Goal: Information Seeking & Learning: Learn about a topic

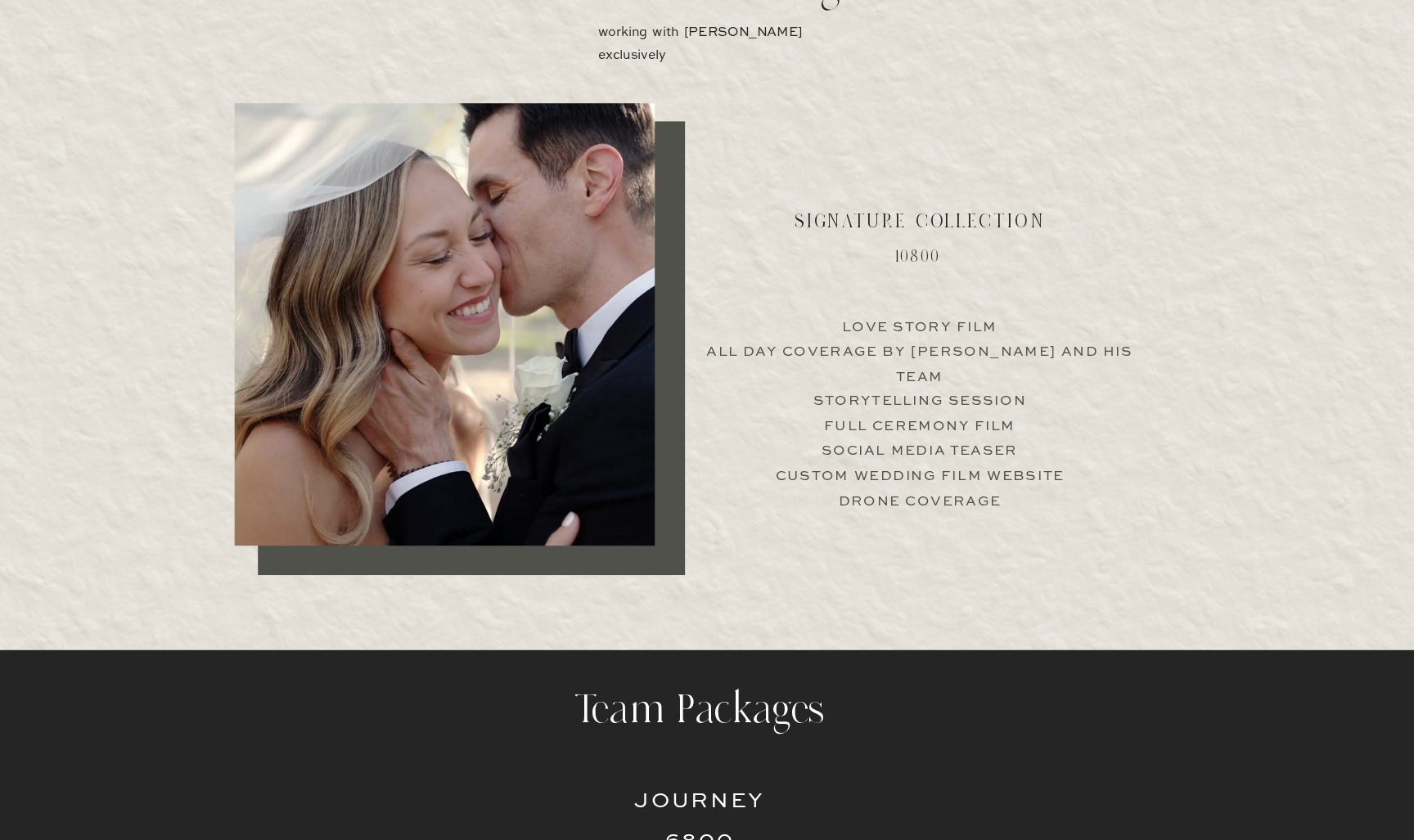
scroll to position [3124, 0]
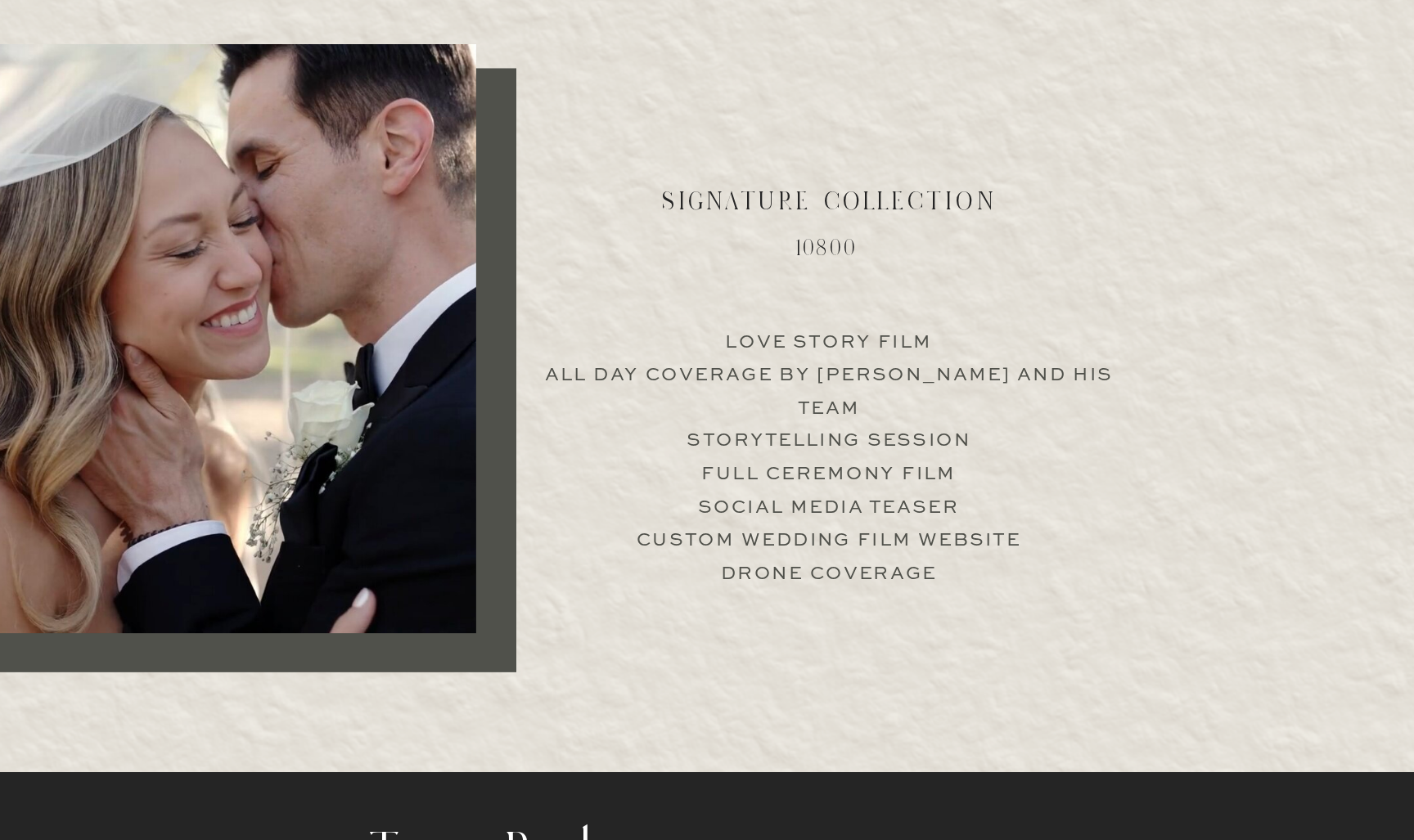
drag, startPoint x: 491, startPoint y: 292, endPoint x: 539, endPoint y: 292, distance: 48.0
click at [712, 460] on p "Love Story Film All Day Coverage by Jimmy and his team Storytelling Session Ful…" at bounding box center [915, 538] width 406 height 157
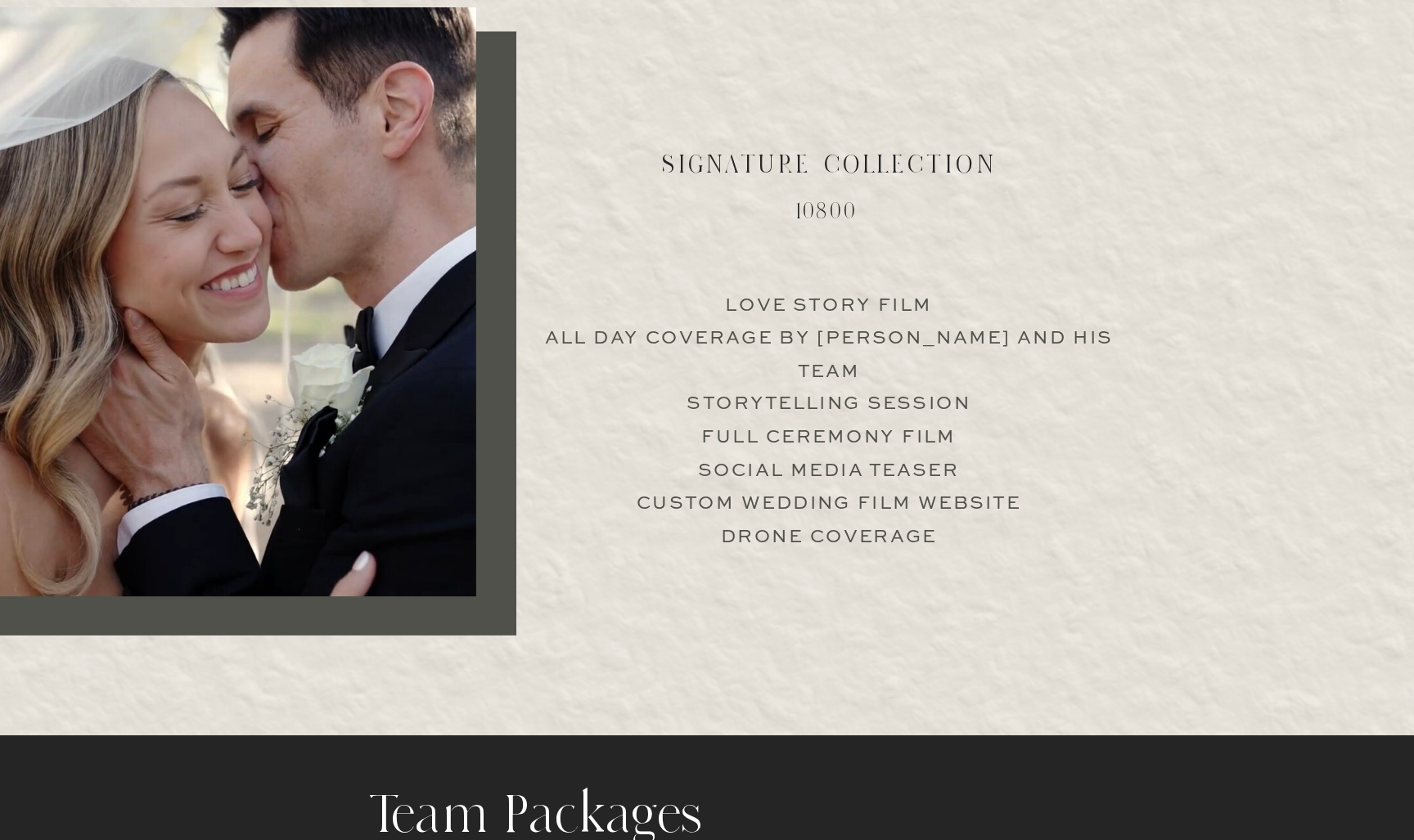
scroll to position [3139, 0]
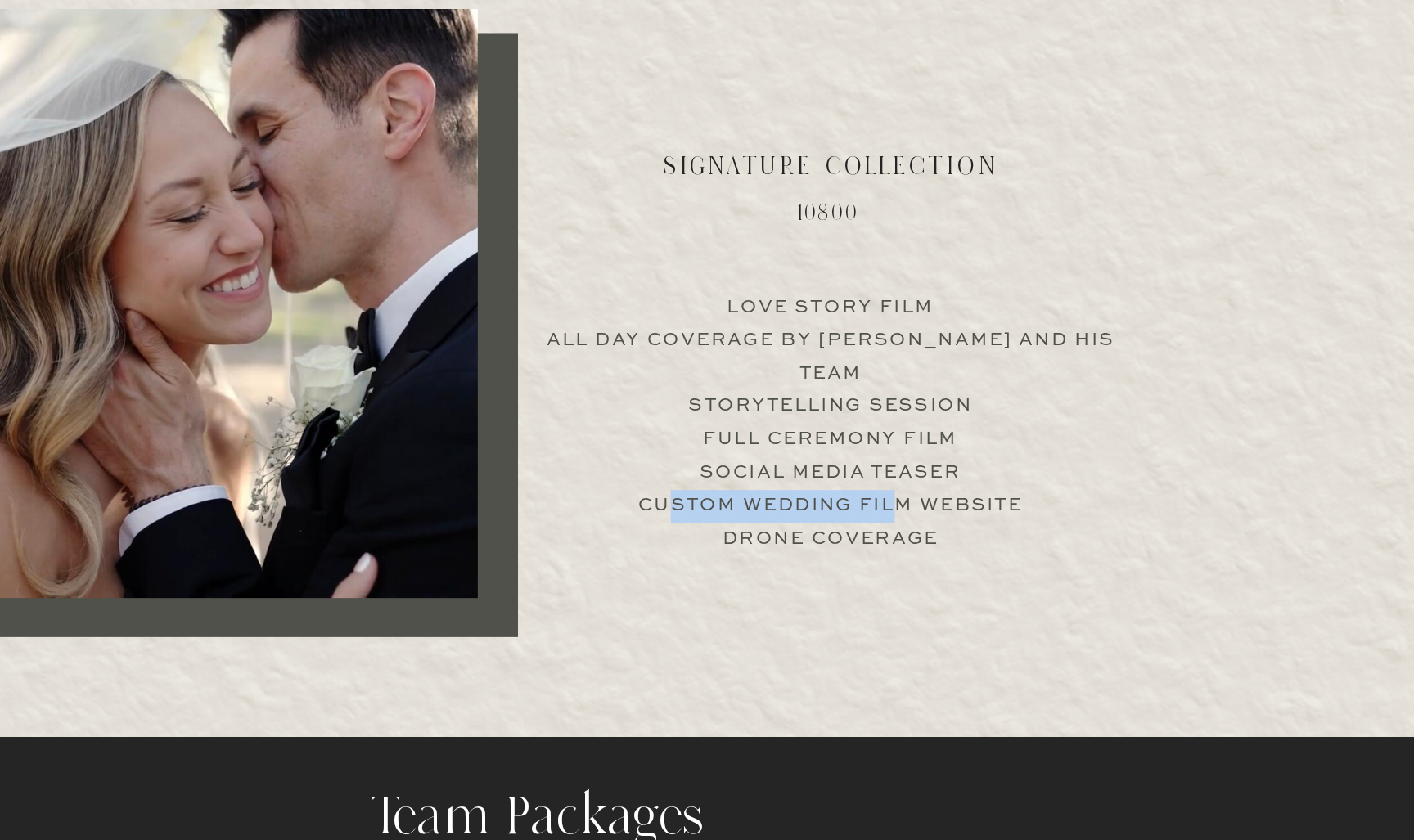
drag, startPoint x: 476, startPoint y: 335, endPoint x: 636, endPoint y: 336, distance: 160.0
click at [712, 445] on p "Love Story Film All Day Coverage by Jimmy and his team Storytelling Session Ful…" at bounding box center [915, 523] width 406 height 157
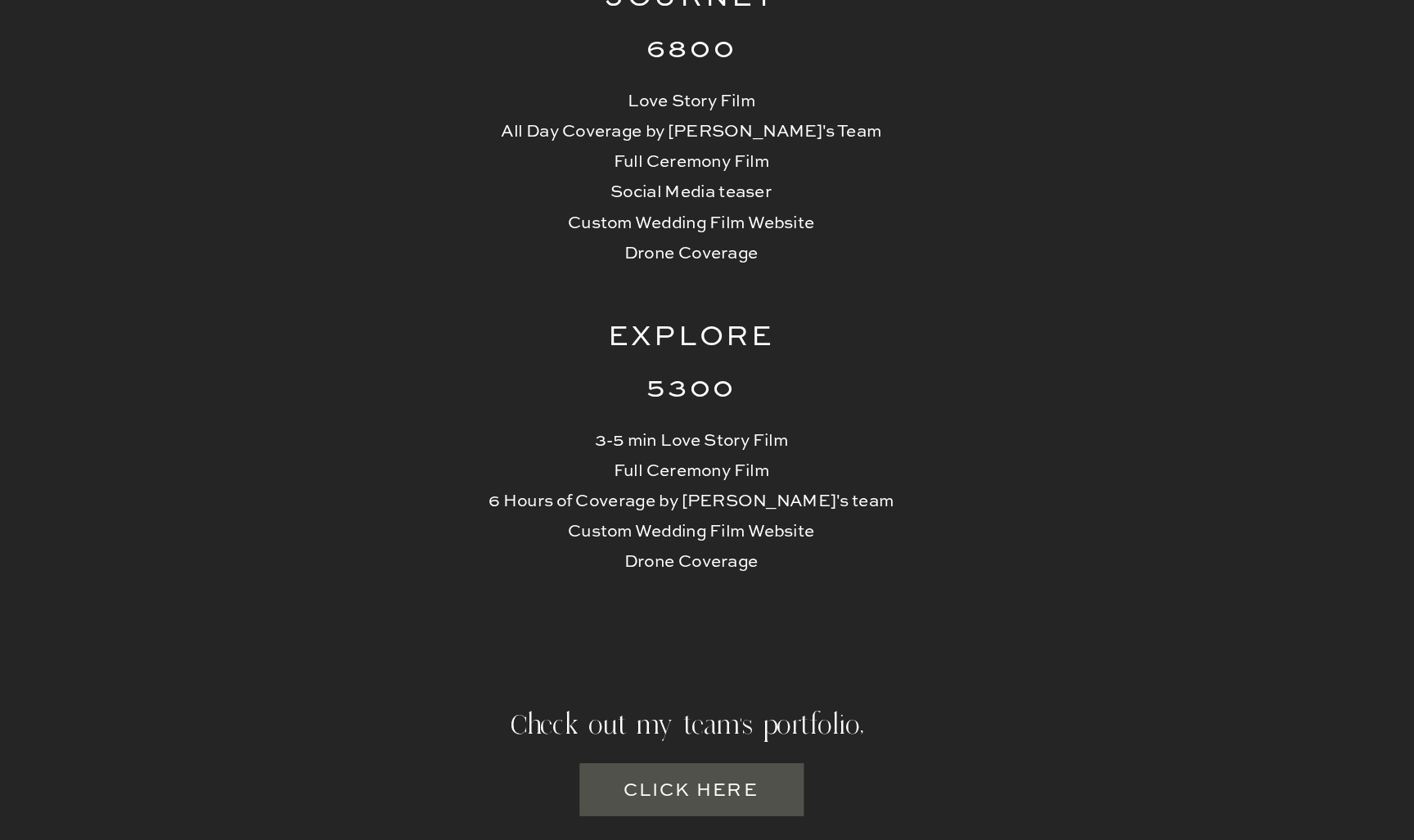
scroll to position [3820, 0]
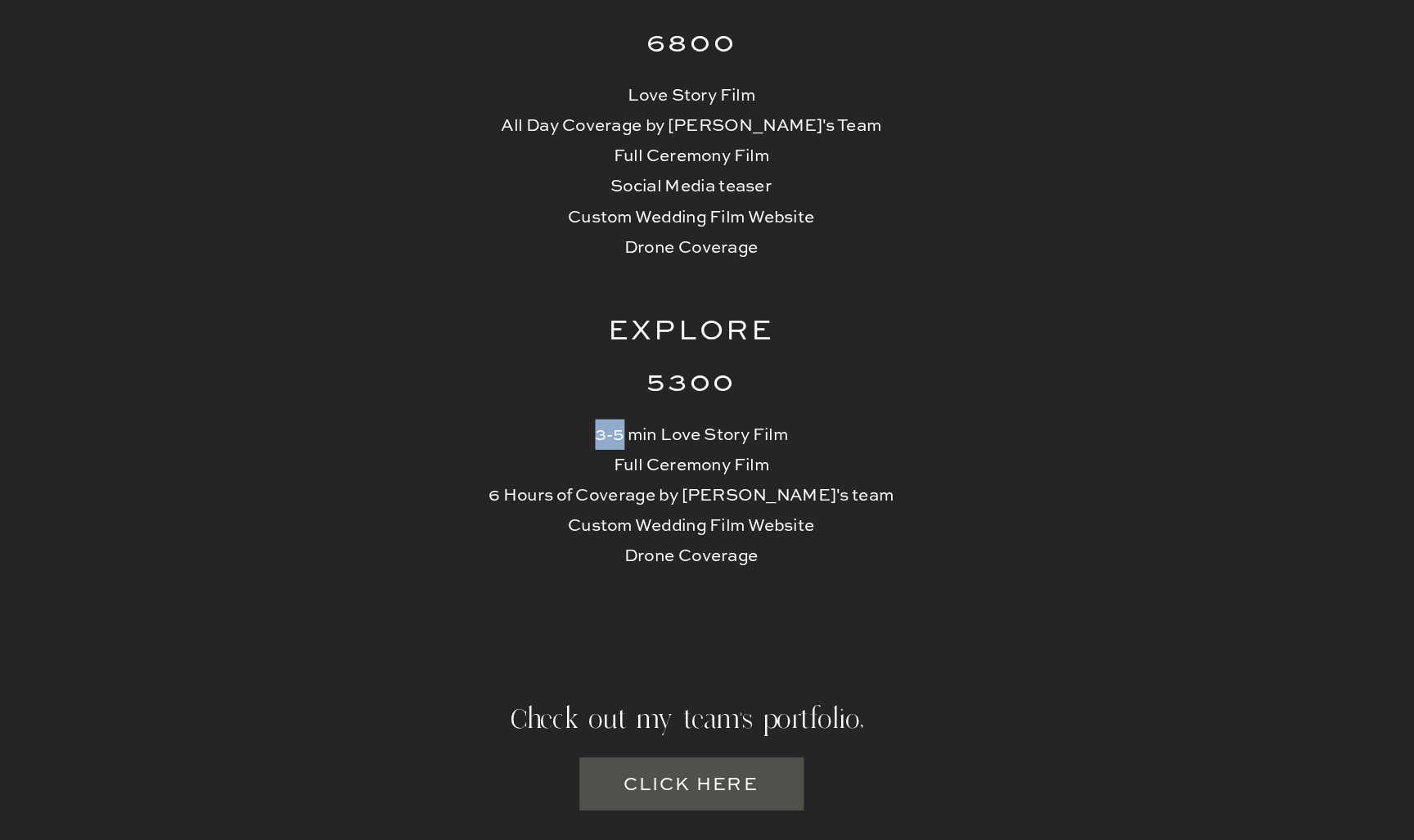
drag, startPoint x: 432, startPoint y: 317, endPoint x: 451, endPoint y: 318, distance: 19.0
click at [553, 535] on p "3-5 min Love Story Film Full Ceremony Film 6 Hours of Coverage by Jimmy's team …" at bounding box center [707, 613] width 310 height 156
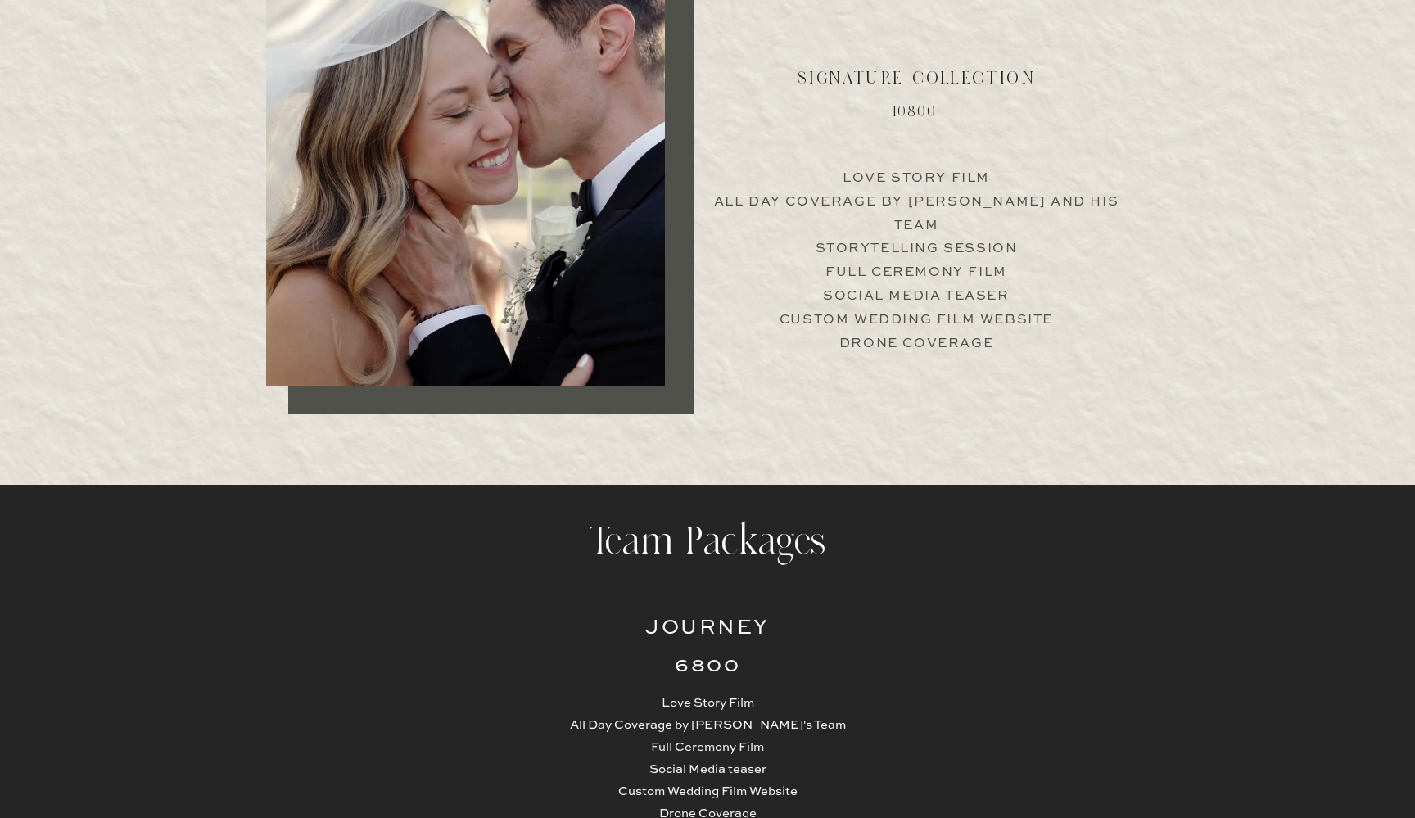
scroll to position [3426, 0]
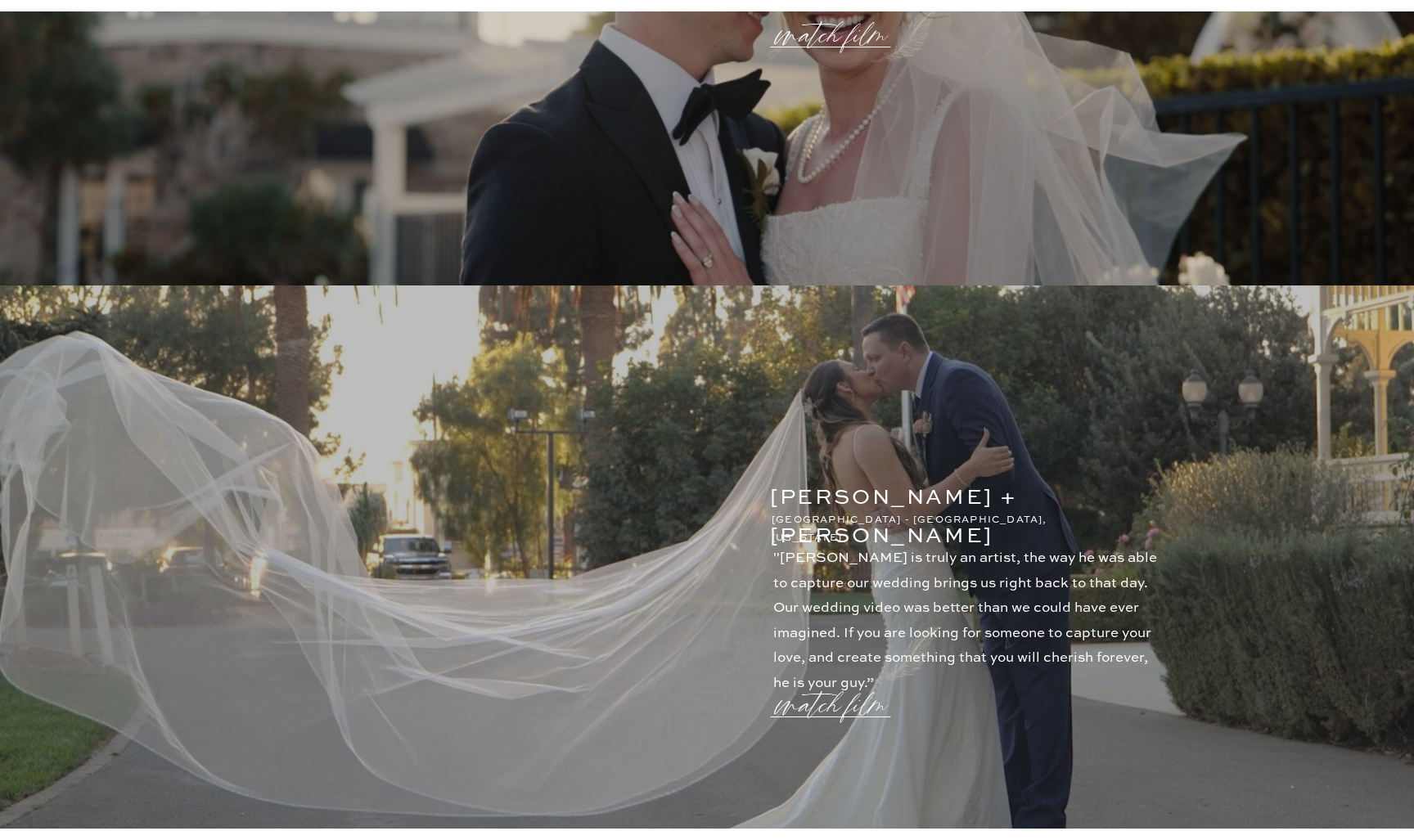
scroll to position [2618, 0]
